Goal: Task Accomplishment & Management: Complete application form

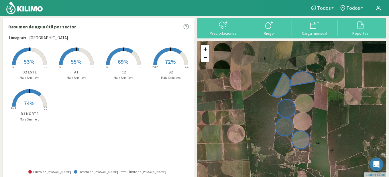
click at [158, 60] on rect at bounding box center [171, 66] width 46 height 46
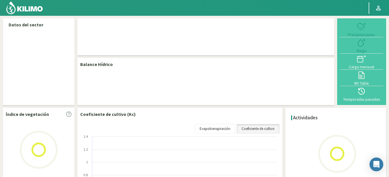
select select "1: Object"
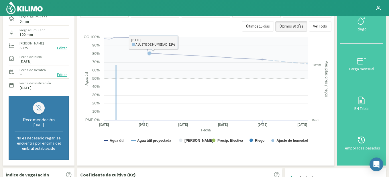
scroll to position [57, 0]
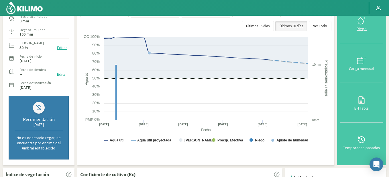
click at [354, 29] on div "Riego" at bounding box center [361, 29] width 40 height 4
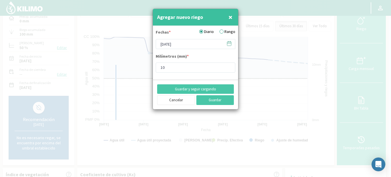
click at [228, 43] on icon at bounding box center [229, 43] width 4 height 0
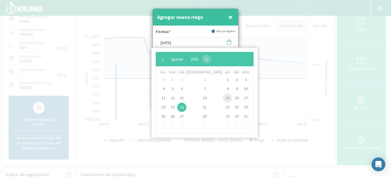
click at [223, 97] on span "15" at bounding box center [227, 97] width 9 height 9
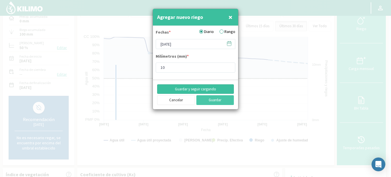
click at [194, 88] on button "Guardar y seguir cargando" at bounding box center [195, 89] width 77 height 10
click at [228, 45] on icon at bounding box center [228, 43] width 5 height 5
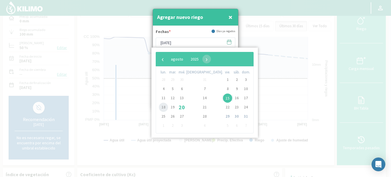
click at [163, 108] on span "18" at bounding box center [163, 106] width 9 height 9
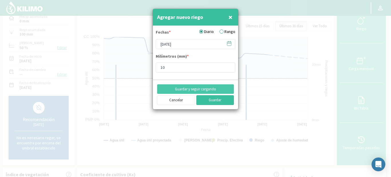
click at [204, 100] on button "Guardar" at bounding box center [215, 100] width 38 height 10
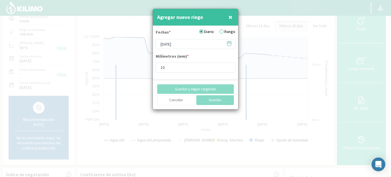
type input "[DATE]"
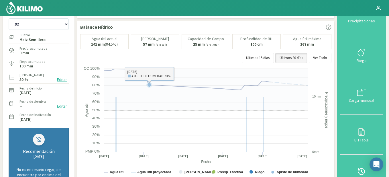
scroll to position [0, 0]
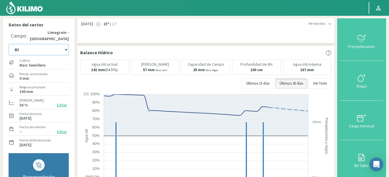
click at [65, 50] on select "A1 B2 C2 D1 NORTE D2 ESTE" at bounding box center [39, 49] width 60 height 11
click at [9, 44] on select "A1 B2 C2 D1 NORTE D2 ESTE" at bounding box center [39, 49] width 60 height 11
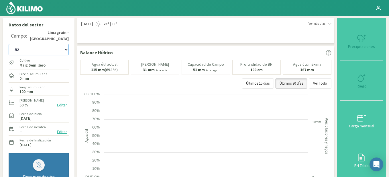
select select "7: Object"
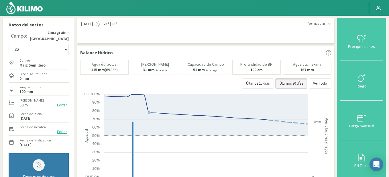
click at [358, 81] on icon at bounding box center [360, 77] width 9 height 9
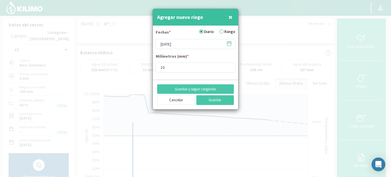
click at [228, 42] on icon at bounding box center [228, 43] width 5 height 5
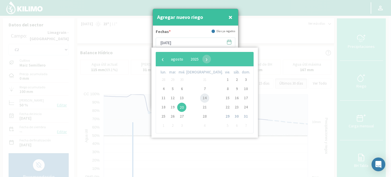
click at [200, 96] on span "14" at bounding box center [204, 97] width 9 height 9
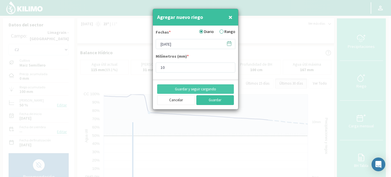
click at [203, 97] on button "Guardar" at bounding box center [215, 100] width 38 height 10
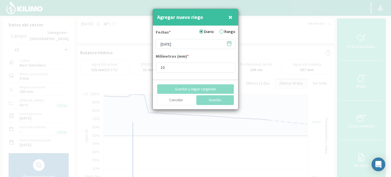
type input "[DATE]"
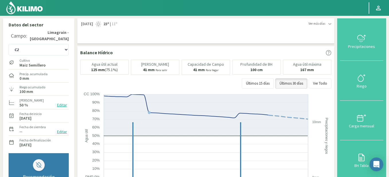
click at [27, 8] on img at bounding box center [24, 8] width 37 height 14
